Goal: Information Seeking & Learning: Learn about a topic

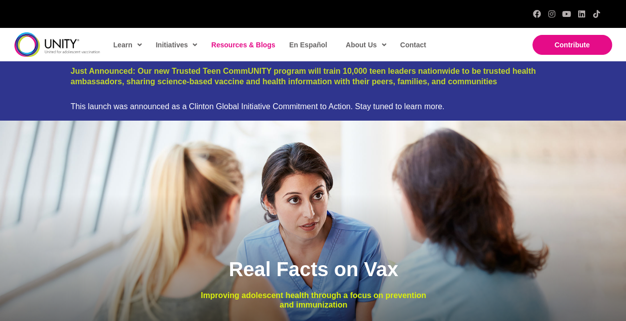
click at [233, 46] on span "Resources & Blogs" at bounding box center [243, 45] width 64 height 8
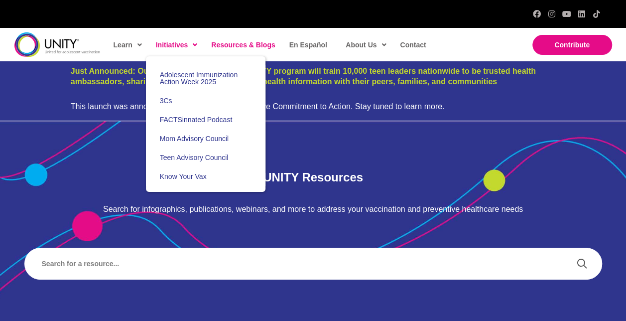
click at [191, 44] on span at bounding box center [192, 44] width 9 height 15
click at [190, 75] on span "Adolescent Immunization Action Week 2025" at bounding box center [199, 78] width 78 height 15
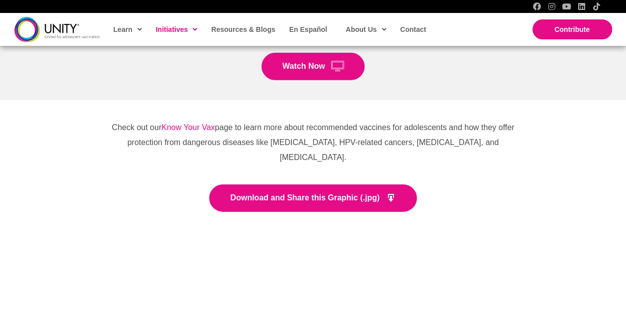
scroll to position [1495, 0]
